Goal: Transaction & Acquisition: Purchase product/service

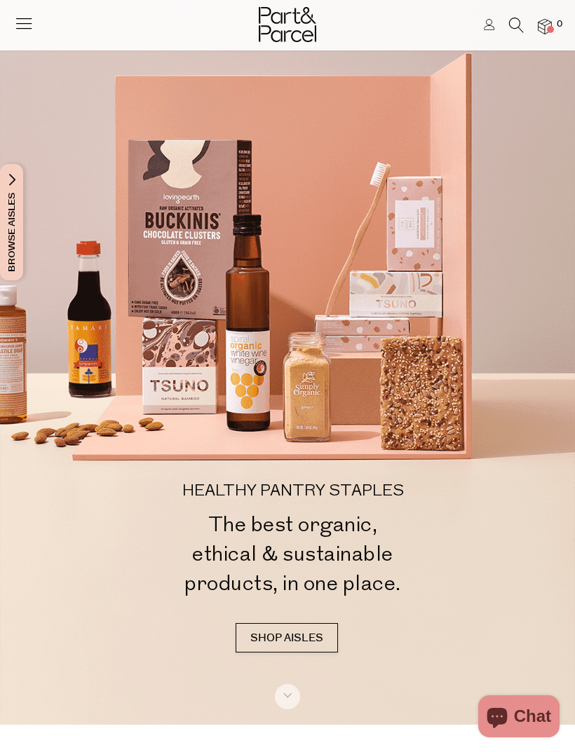
scroll to position [29, 0]
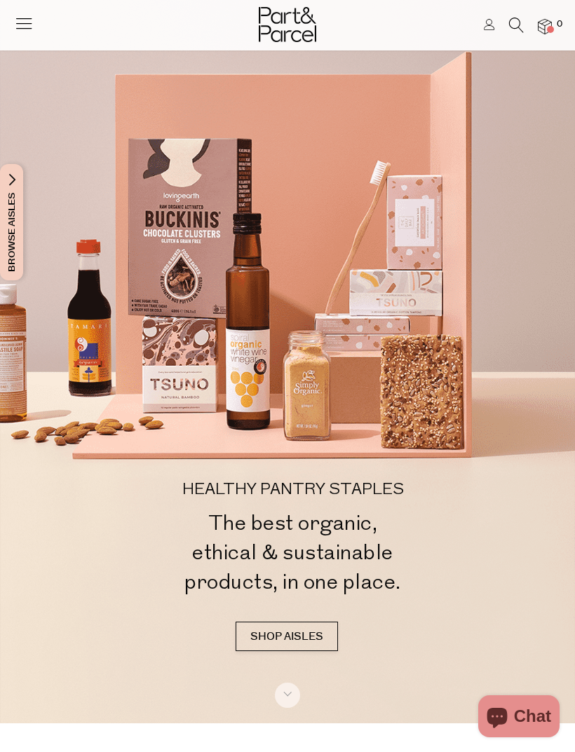
click at [25, 30] on icon at bounding box center [24, 23] width 20 height 20
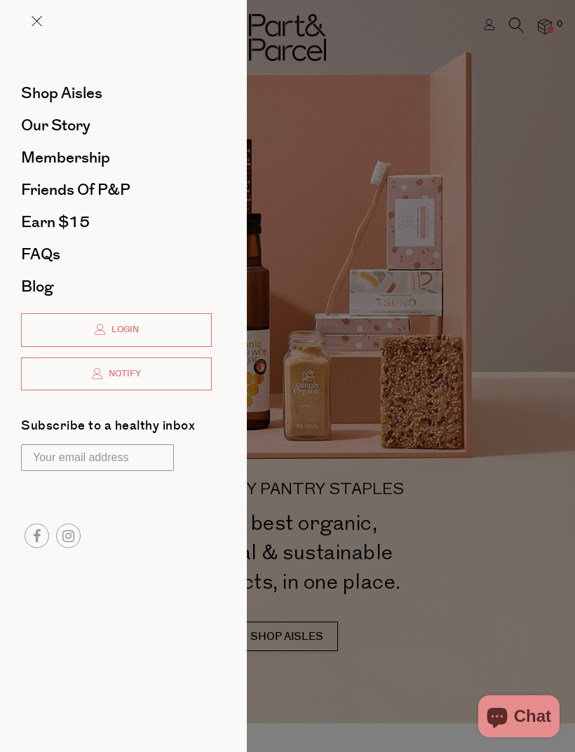
scroll to position [0, 0]
click at [85, 88] on span "Shop Aisles" at bounding box center [61, 93] width 81 height 22
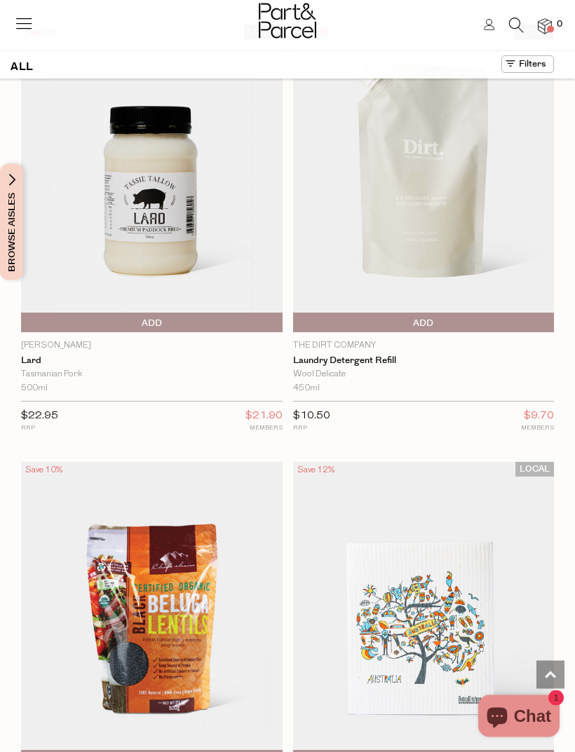
scroll to position [3102, 0]
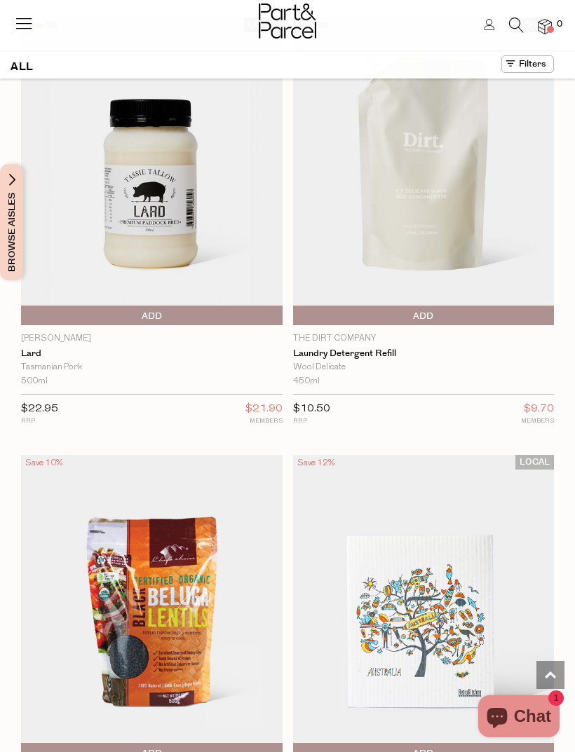
click at [32, 18] on icon at bounding box center [24, 23] width 20 height 20
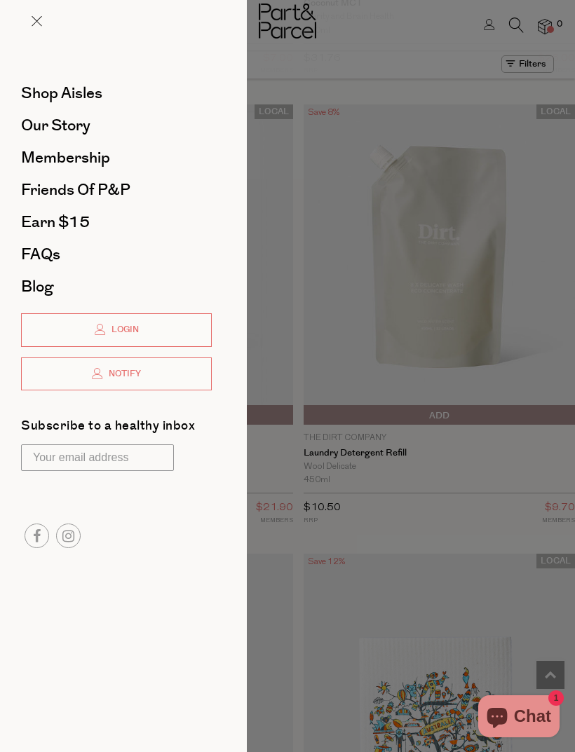
scroll to position [0, 0]
click at [71, 96] on span "Shop Aisles" at bounding box center [61, 93] width 81 height 22
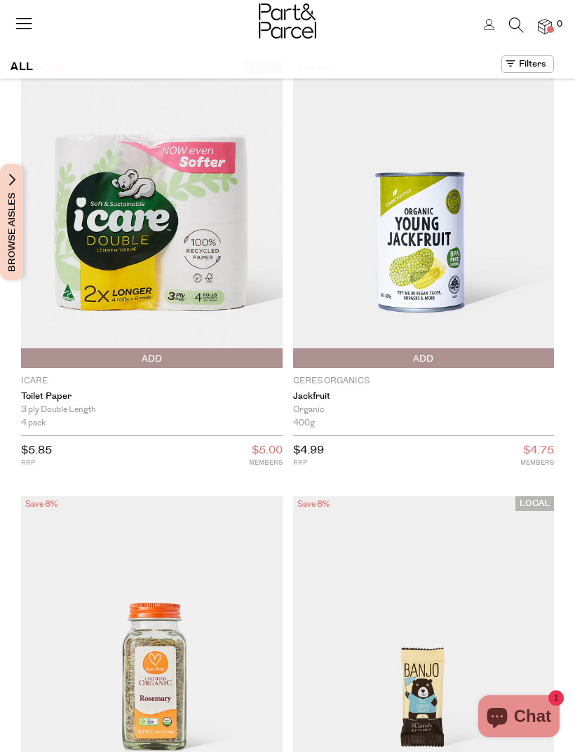
click at [537, 66] on button at bounding box center [527, 64] width 53 height 18
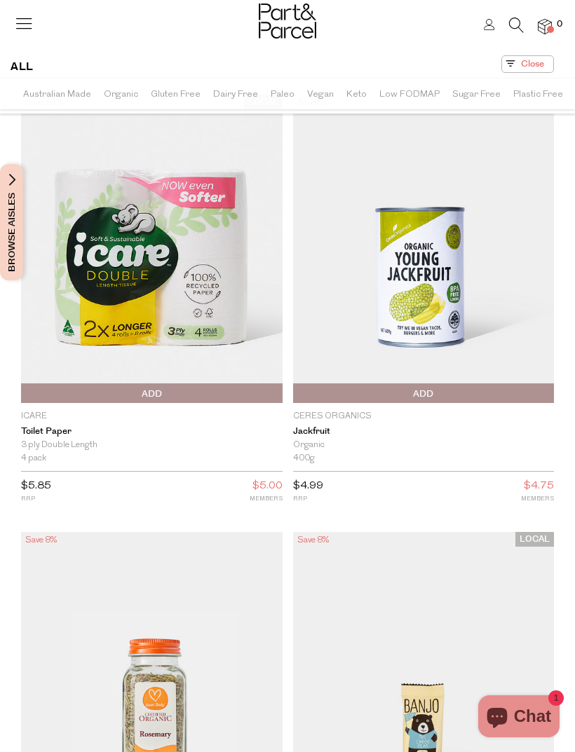
click at [25, 23] on icon at bounding box center [24, 23] width 20 height 20
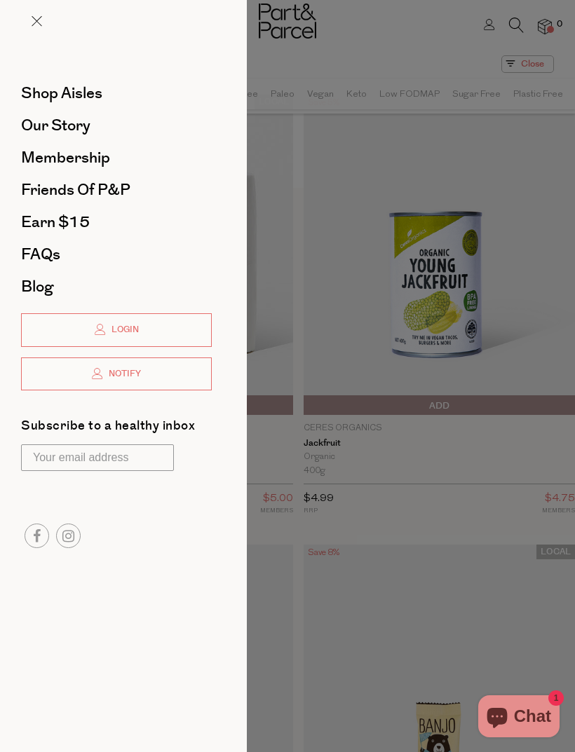
click at [515, 273] on div at bounding box center [287, 376] width 575 height 752
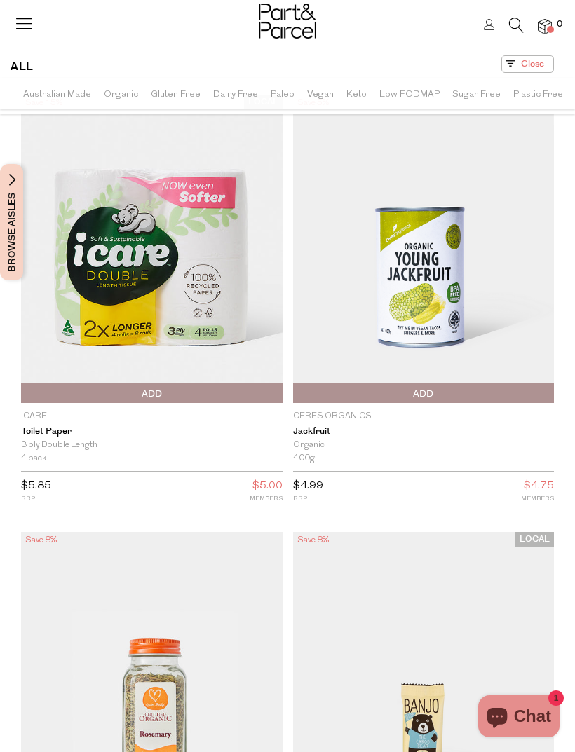
click at [507, 36] on li at bounding box center [509, 29] width 29 height 22
click at [509, 29] on icon at bounding box center [516, 25] width 15 height 15
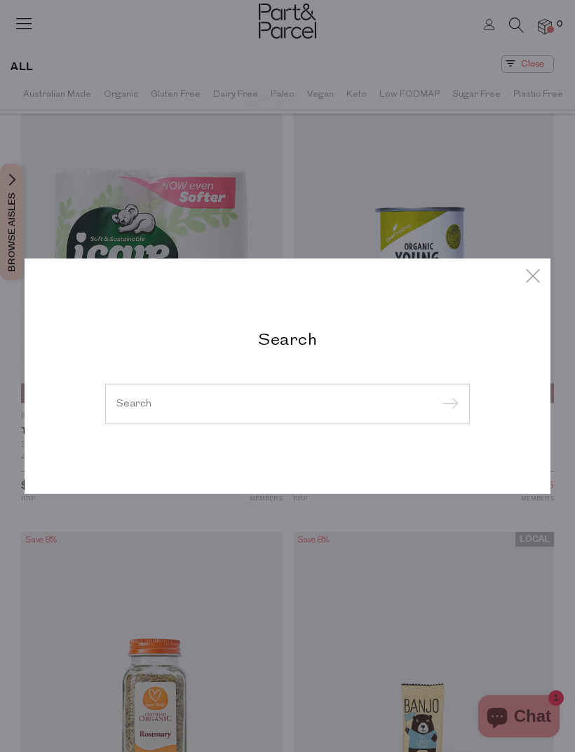
click at [534, 280] on icon at bounding box center [532, 275] width 21 height 20
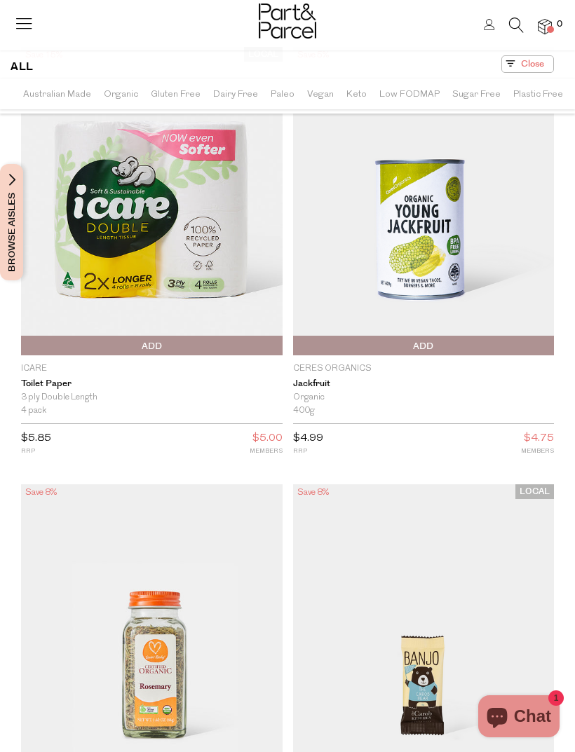
click at [119, 103] on span "Organic" at bounding box center [121, 94] width 34 height 25
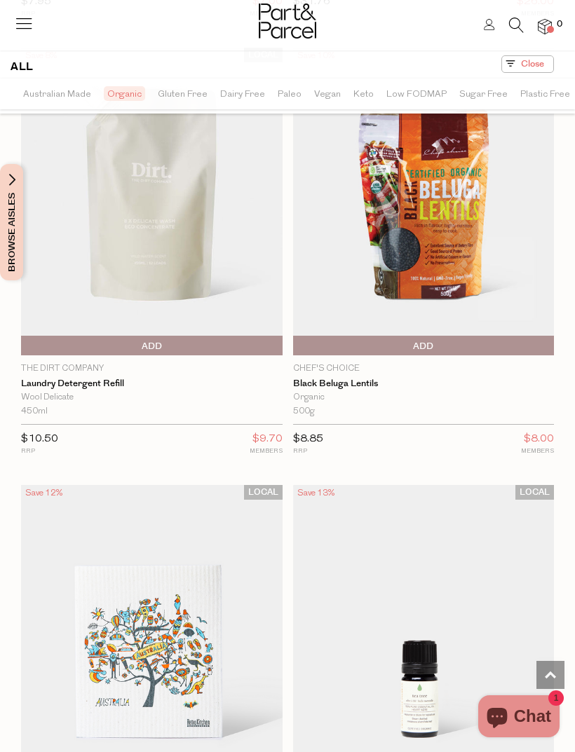
scroll to position [3106, 0]
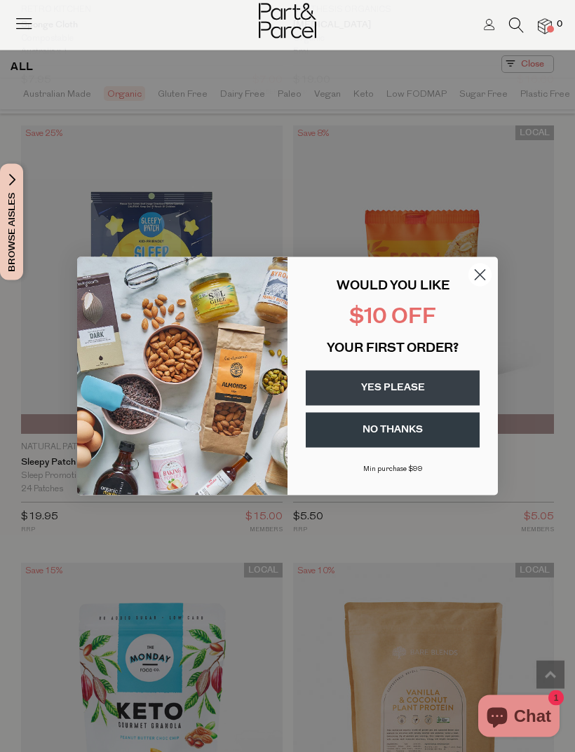
click at [483, 286] on circle "Close dialog" at bounding box center [479, 274] width 23 height 23
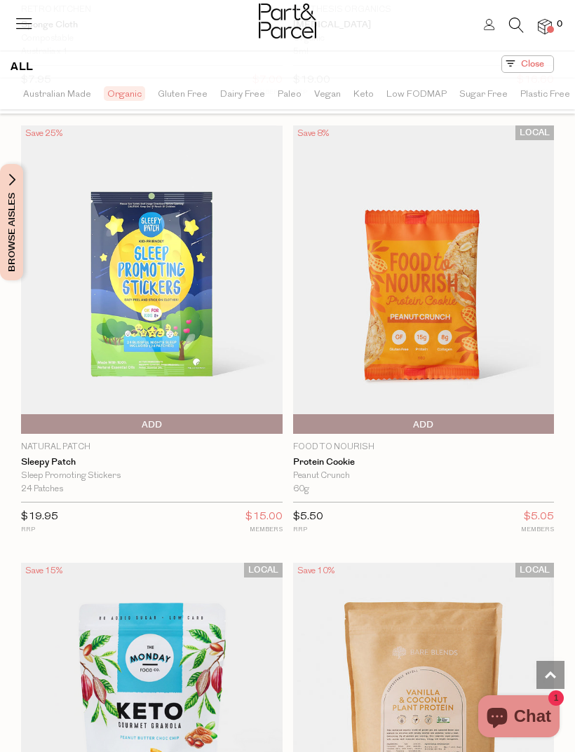
click at [502, 43] on div at bounding box center [287, 23] width 575 height 46
click at [519, 25] on icon at bounding box center [516, 25] width 15 height 15
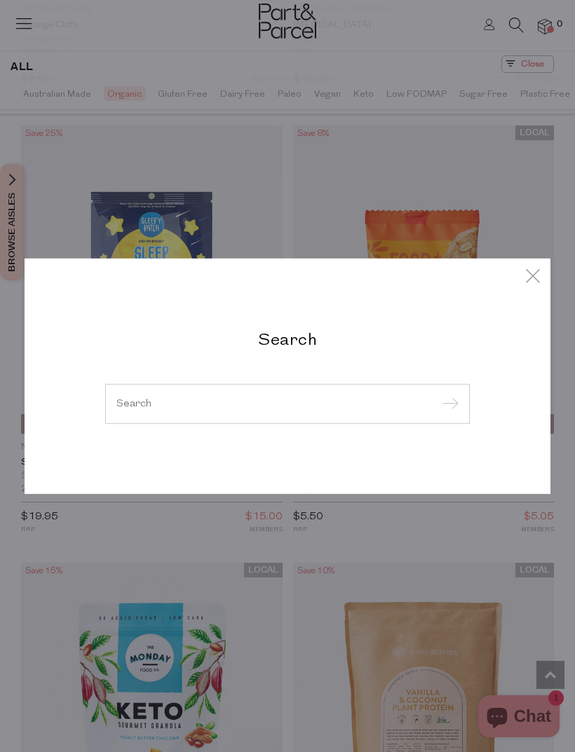
click at [249, 409] on input "search" at bounding box center [287, 403] width 342 height 11
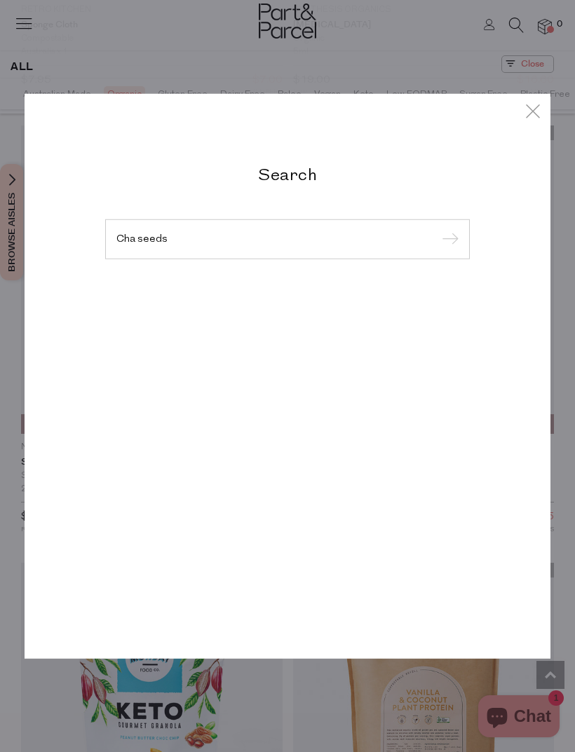
type input "Cha seeds"
click at [447, 250] on input "submit" at bounding box center [447, 239] width 21 height 21
